Goal: Find specific page/section: Find specific page/section

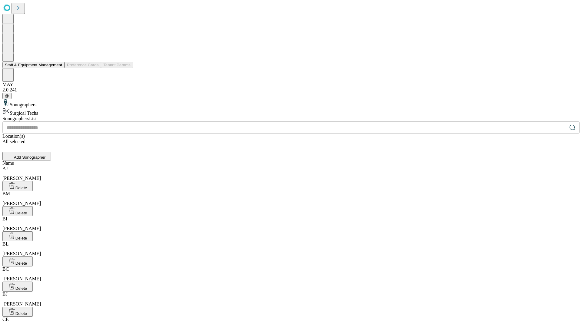
click at [58, 68] on button "Staff & Equipment Management" at bounding box center [33, 65] width 62 height 6
